Goal: Information Seeking & Learning: Check status

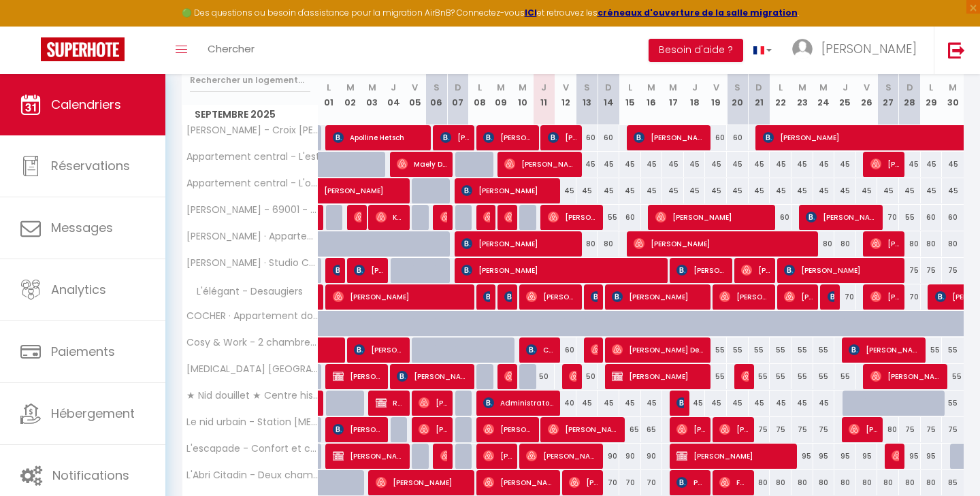
scroll to position [243, 0]
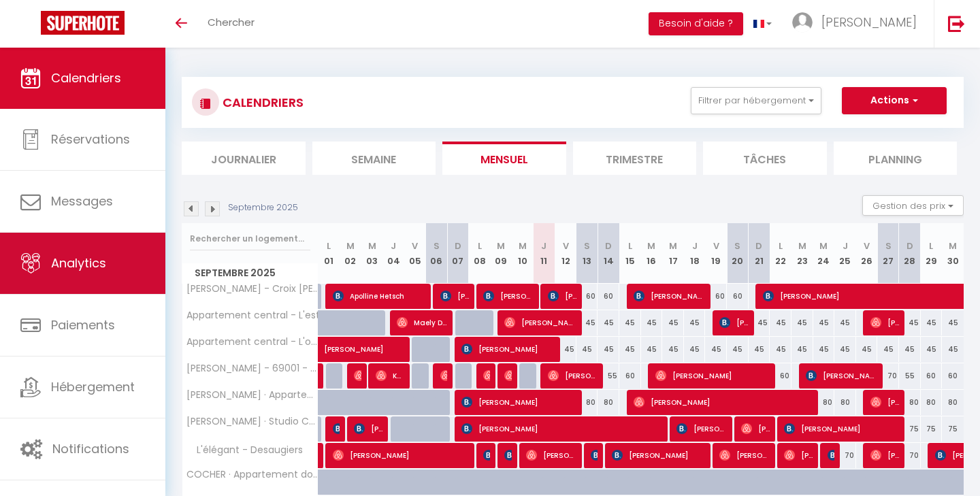
click at [71, 268] on span "Analytics" at bounding box center [78, 263] width 55 height 17
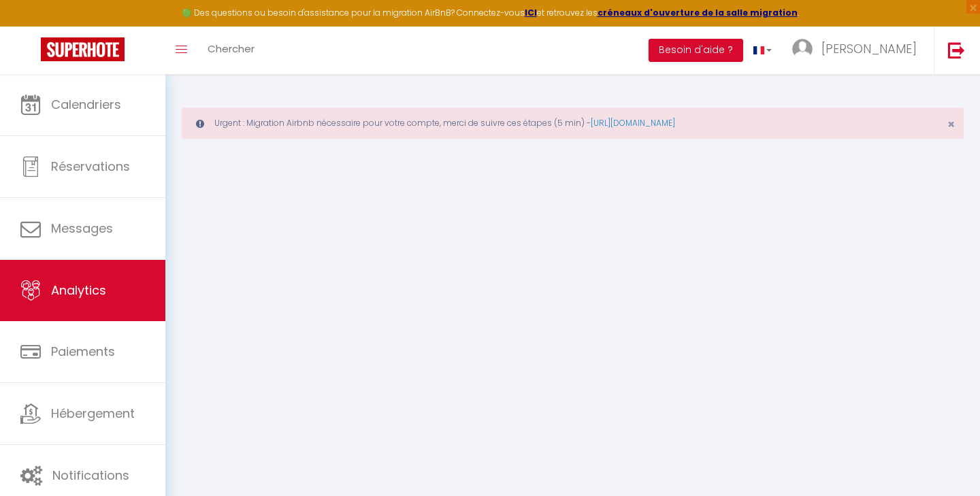
select select "2025"
select select "9"
